Goal: Navigation & Orientation: Find specific page/section

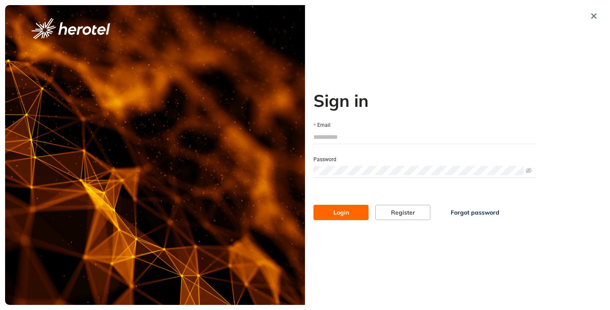
click at [346, 135] on input "Email" at bounding box center [424, 136] width 223 height 13
type input "**********"
click at [313, 205] on button "Login" at bounding box center [340, 212] width 55 height 15
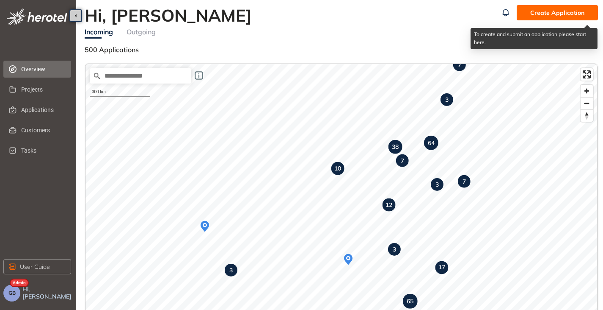
click at [559, 8] on button "Create Application" at bounding box center [557, 12] width 81 height 15
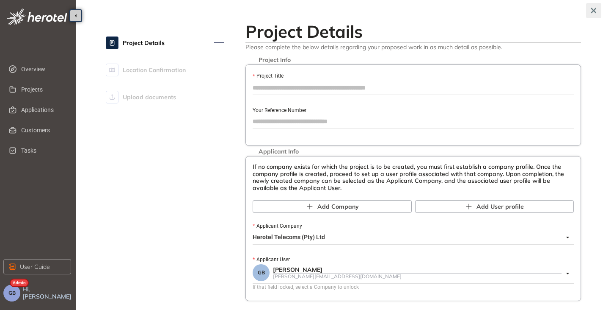
click at [597, 7] on button "button" at bounding box center [593, 10] width 15 height 15
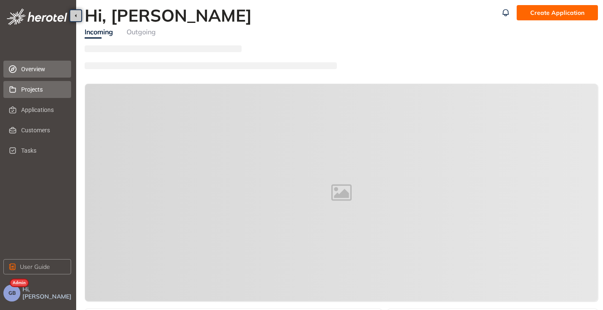
click at [33, 89] on span "Projects" at bounding box center [42, 89] width 43 height 17
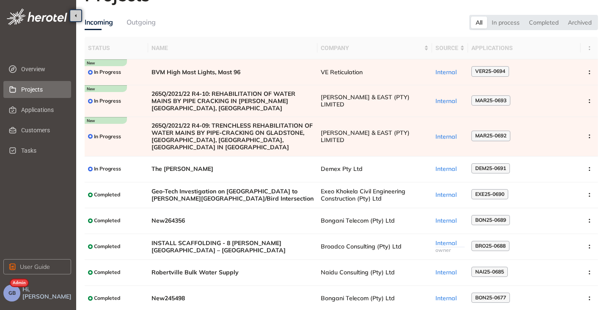
scroll to position [9, 0]
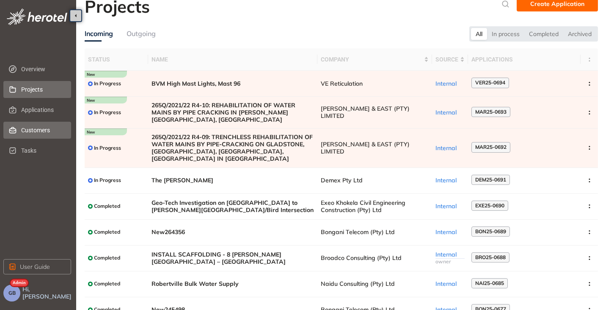
click at [43, 122] on span "Customers" at bounding box center [42, 130] width 43 height 17
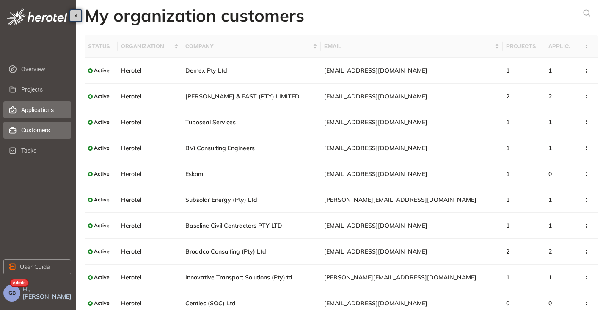
click at [38, 108] on span "Applications" at bounding box center [42, 109] width 43 height 17
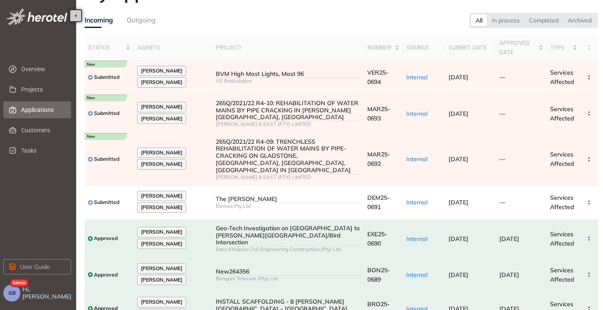
scroll to position [19, 0]
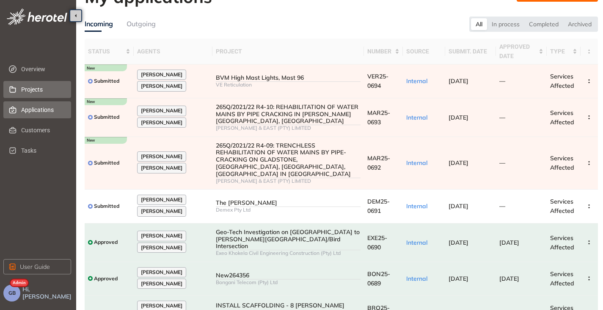
click at [40, 94] on span "Projects" at bounding box center [42, 89] width 43 height 17
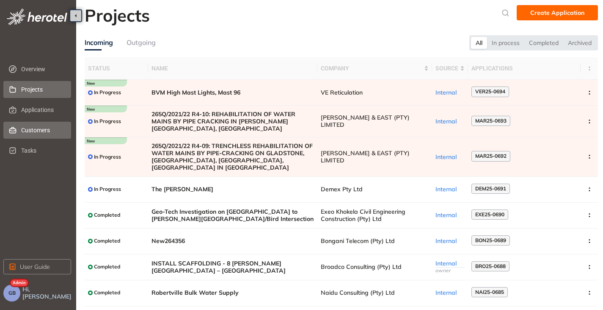
click at [39, 130] on span "Customers" at bounding box center [42, 130] width 43 height 17
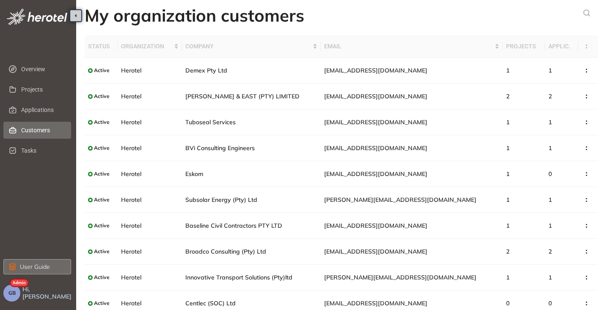
click at [25, 262] on span "User Guide" at bounding box center [35, 266] width 30 height 9
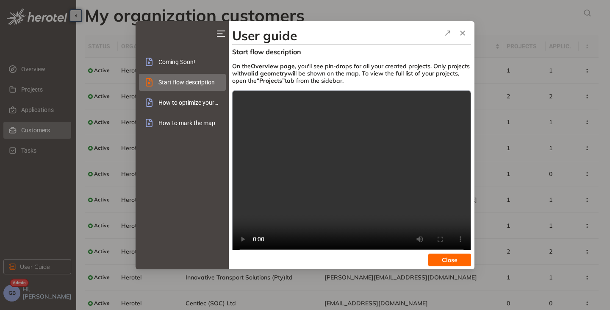
click at [174, 103] on span "How to optimize your project geometry" at bounding box center [188, 102] width 61 height 17
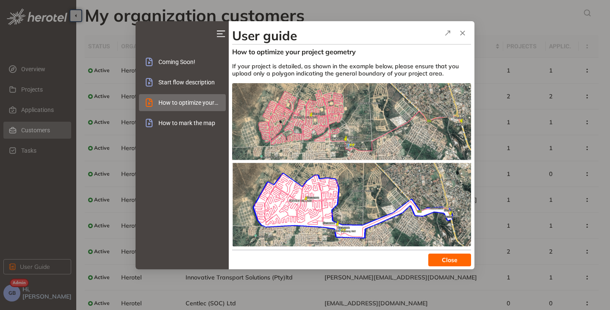
click at [174, 122] on span "How to mark the map" at bounding box center [188, 122] width 61 height 17
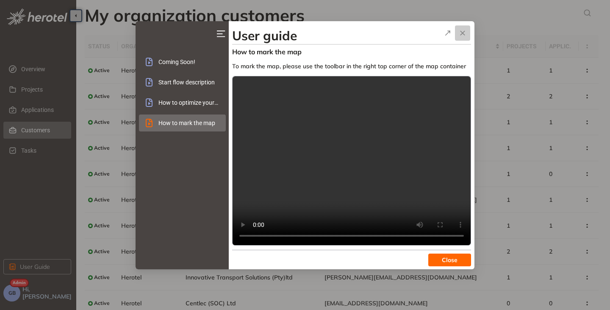
click at [462, 33] on icon "button" at bounding box center [462, 33] width 4 height 4
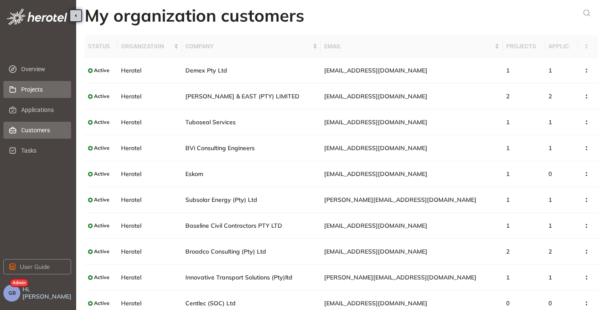
click at [36, 90] on span "Projects" at bounding box center [42, 89] width 43 height 17
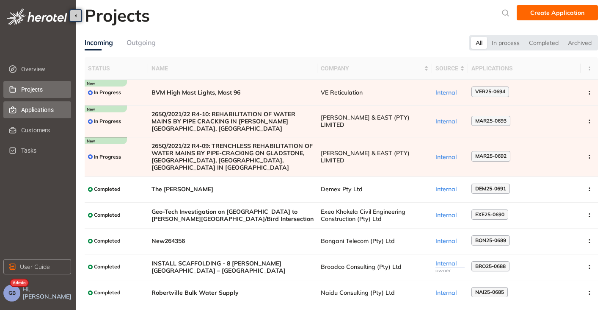
click at [42, 108] on span "Applications" at bounding box center [42, 109] width 43 height 17
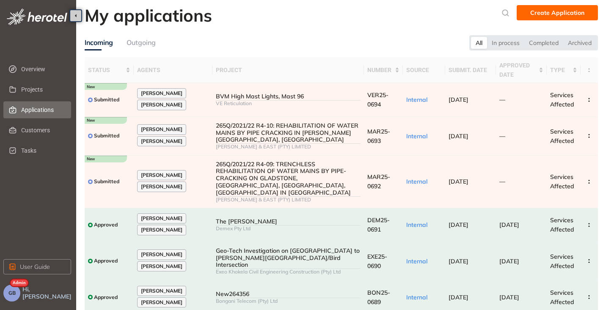
click at [15, 299] on button "GB" at bounding box center [11, 292] width 17 height 17
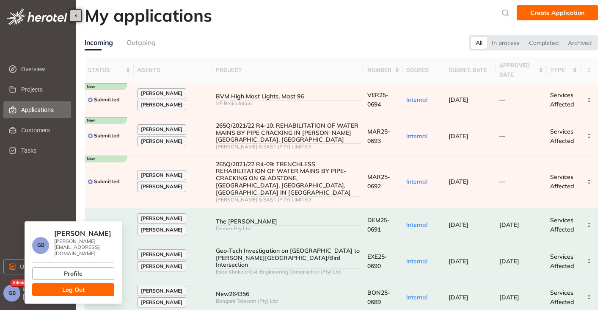
click at [73, 285] on span "Log Out" at bounding box center [73, 289] width 22 height 9
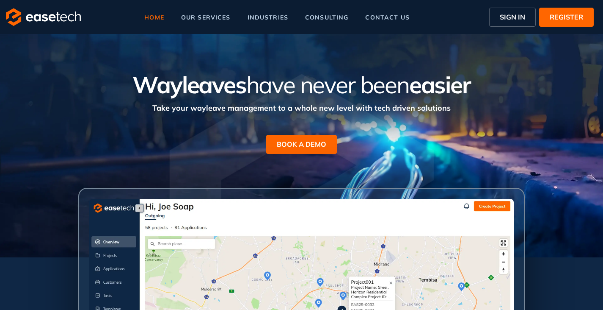
click at [518, 15] on span "SIGN IN" at bounding box center [512, 17] width 25 height 10
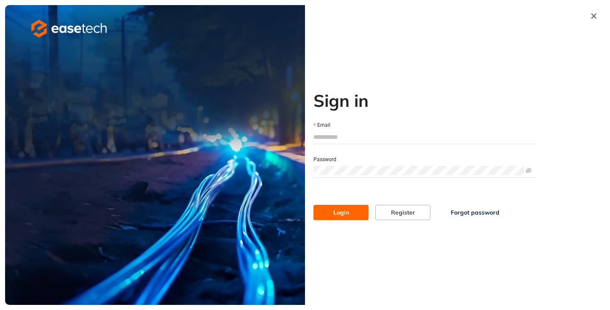
click at [333, 135] on input "Email" at bounding box center [424, 136] width 223 height 13
type input "**********"
click at [335, 211] on span "Login" at bounding box center [341, 211] width 16 height 9
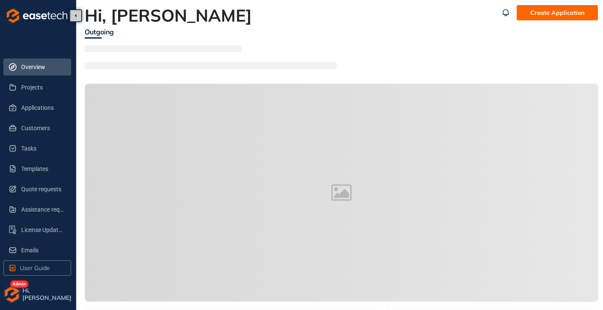
drag, startPoint x: 561, startPoint y: 177, endPoint x: 182, endPoint y: 194, distance: 379.7
click at [182, 194] on div at bounding box center [341, 192] width 513 height 217
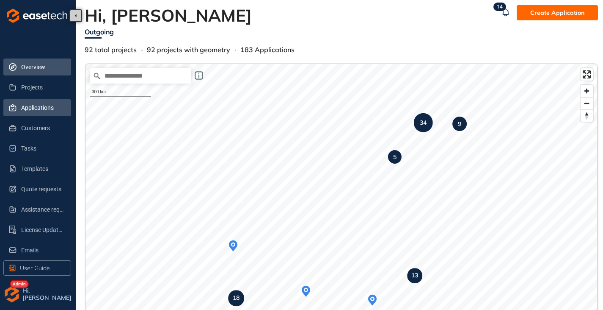
click at [57, 111] on span "Applications" at bounding box center [42, 107] width 43 height 17
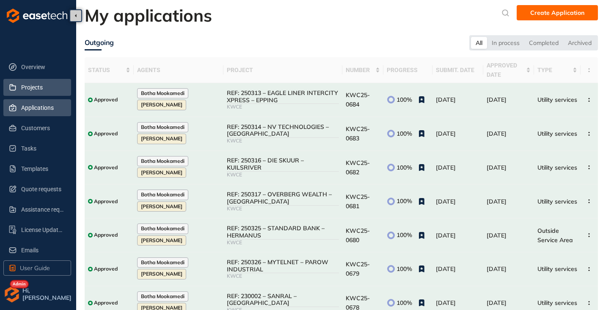
click at [33, 87] on span "Projects" at bounding box center [42, 87] width 43 height 17
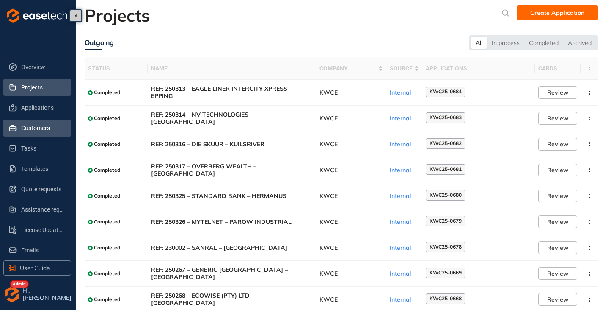
click at [34, 129] on span "Customers" at bounding box center [42, 127] width 43 height 17
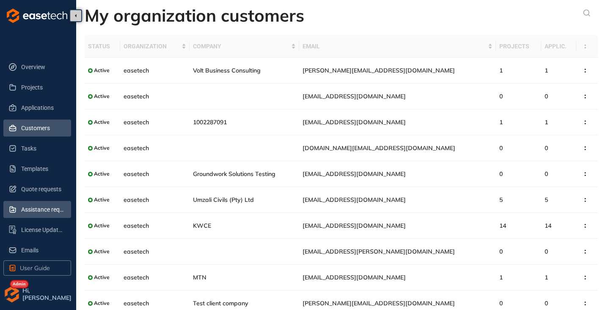
click at [38, 207] on span "Assistance requests" at bounding box center [42, 209] width 43 height 17
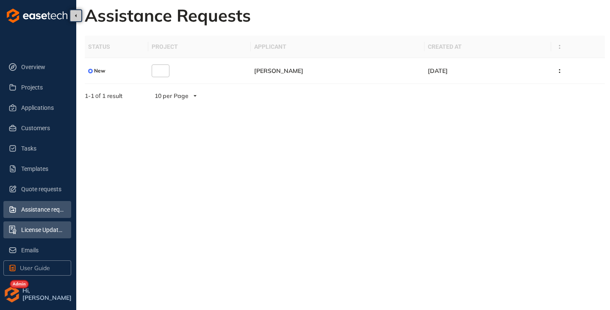
click at [30, 238] on span "License Update Requests" at bounding box center [42, 229] width 43 height 17
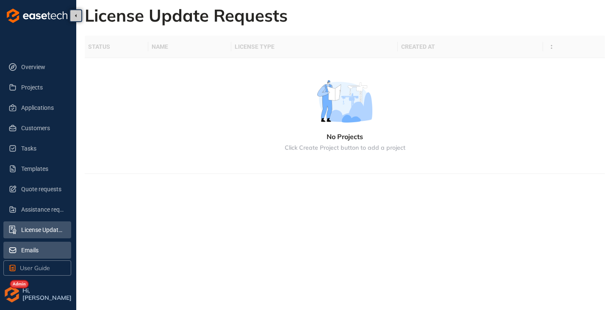
click at [36, 246] on span "Emails" at bounding box center [42, 249] width 43 height 17
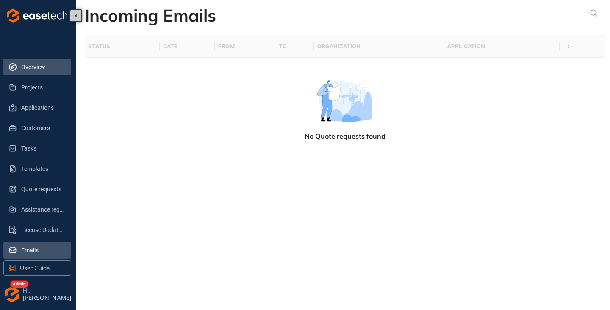
click at [28, 66] on span "Overview" at bounding box center [42, 66] width 43 height 17
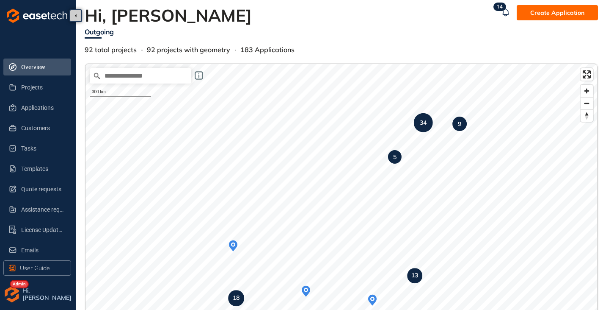
click at [16, 286] on div at bounding box center [11, 293] width 17 height 17
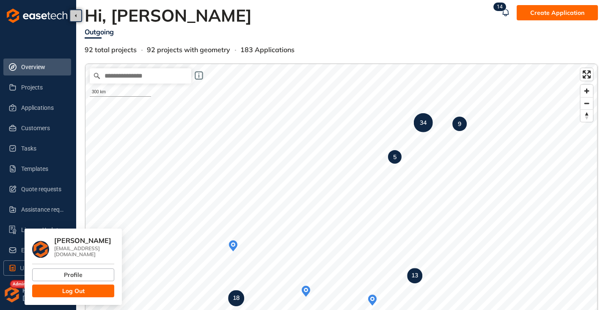
click at [69, 284] on button "Log Out" at bounding box center [73, 290] width 82 height 13
